Goal: Information Seeking & Learning: Learn about a topic

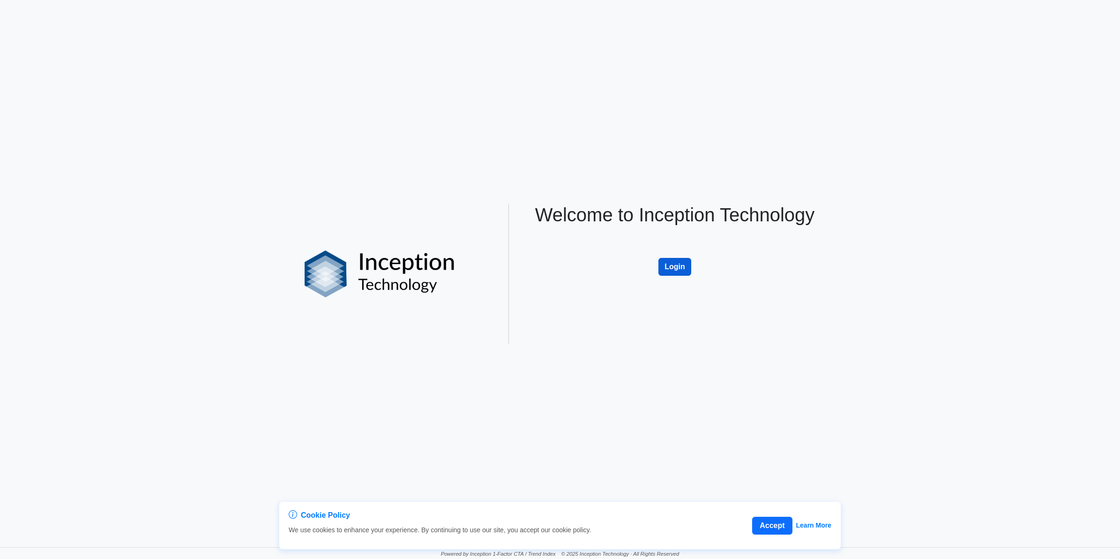
click at [666, 273] on button "Login" at bounding box center [674, 267] width 33 height 18
click at [663, 268] on button "Login" at bounding box center [674, 267] width 33 height 18
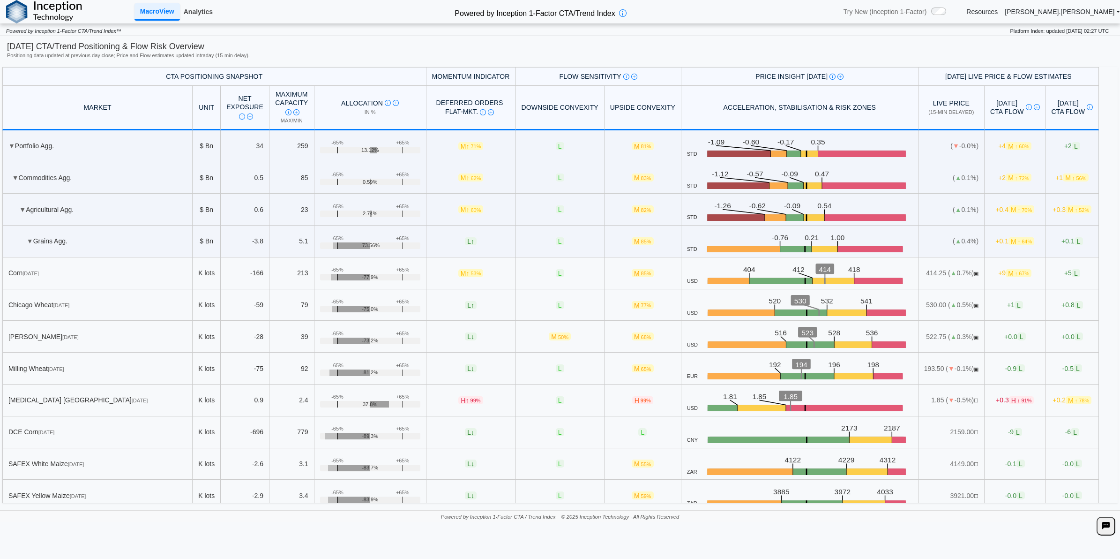
click at [198, 12] on link "Analytics" at bounding box center [198, 12] width 37 height 16
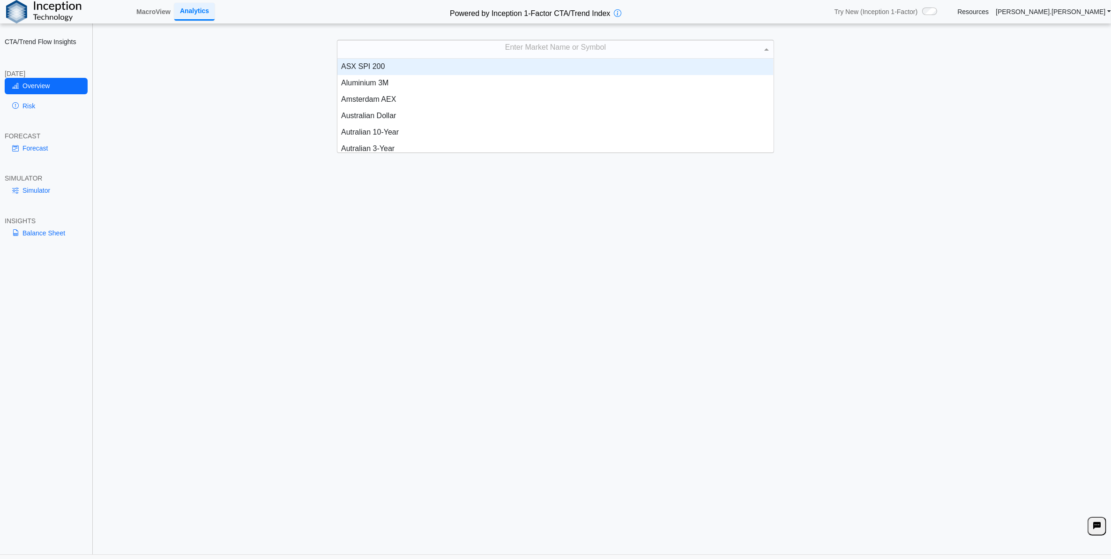
click at [440, 52] on div "Enter Market Name or Symbol" at bounding box center [555, 49] width 436 height 18
click at [428, 54] on div "Enter Market Name or Symbol" at bounding box center [555, 49] width 436 height 18
type input "****"
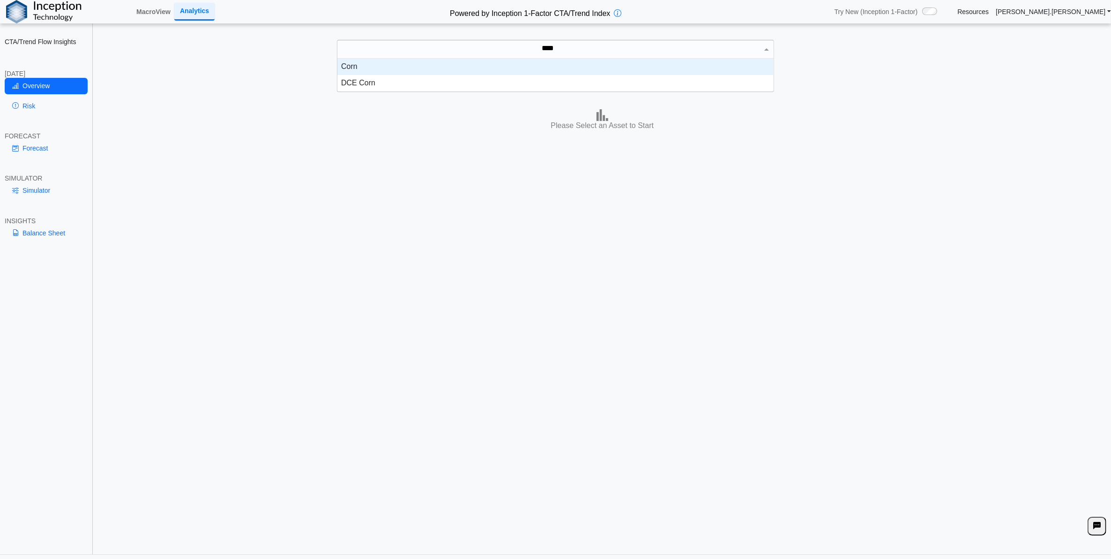
click at [477, 73] on div "Corn" at bounding box center [555, 67] width 436 height 16
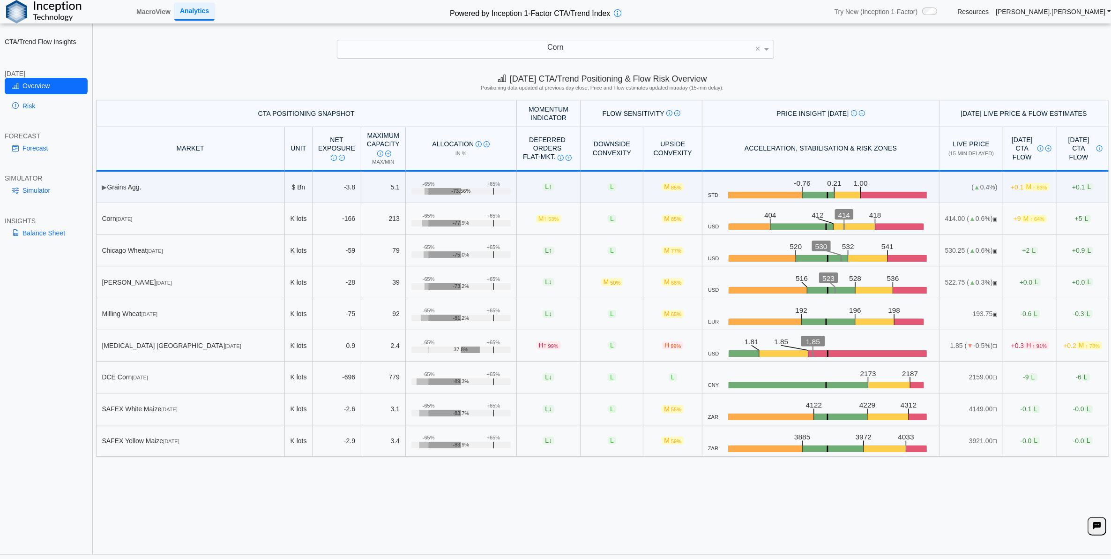
click at [324, 505] on div "Today's CTA/Trend Positioning & Flow Risk Overview Positioning data updated at …" at bounding box center [602, 311] width 1017 height 486
click at [20, 99] on link "Risk" at bounding box center [46, 106] width 83 height 16
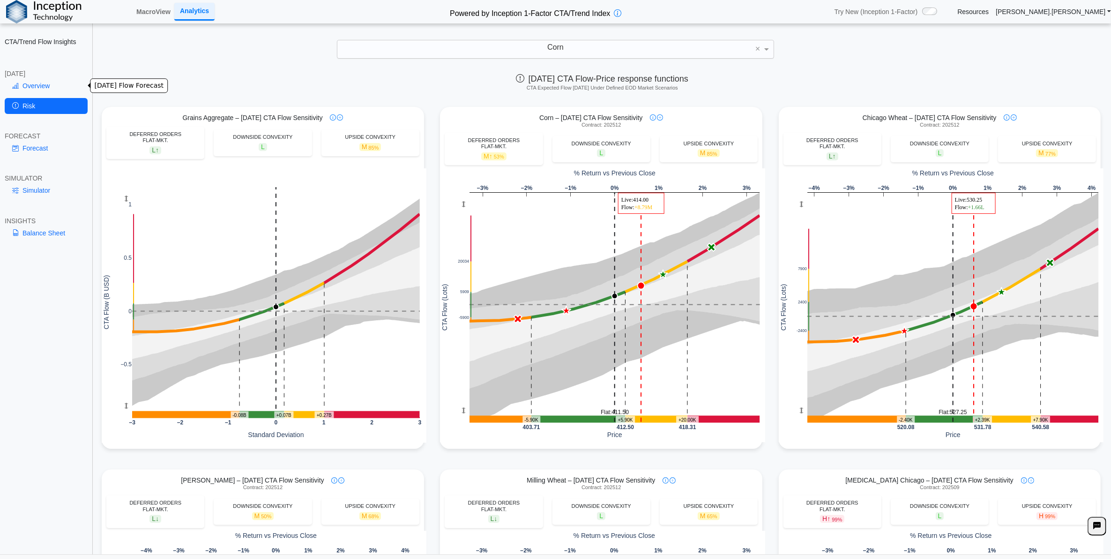
click at [38, 85] on link "Overview" at bounding box center [46, 86] width 83 height 16
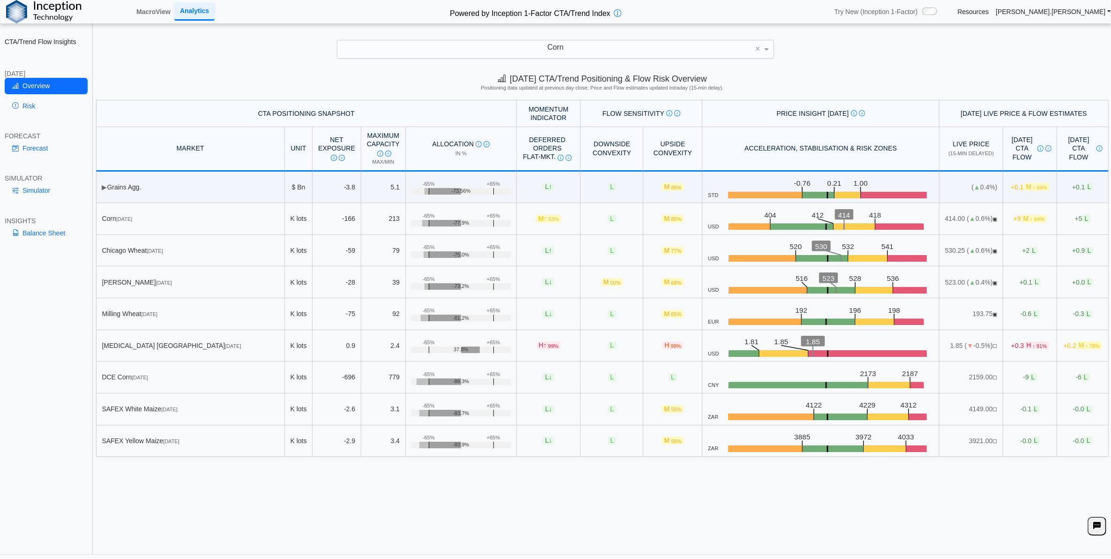
click at [713, 502] on div "Today's CTA/Trend Positioning & Flow Risk Overview Positioning data updated at …" at bounding box center [602, 311] width 1017 height 486
